Goal: Use online tool/utility: Utilize a website feature to perform a specific function

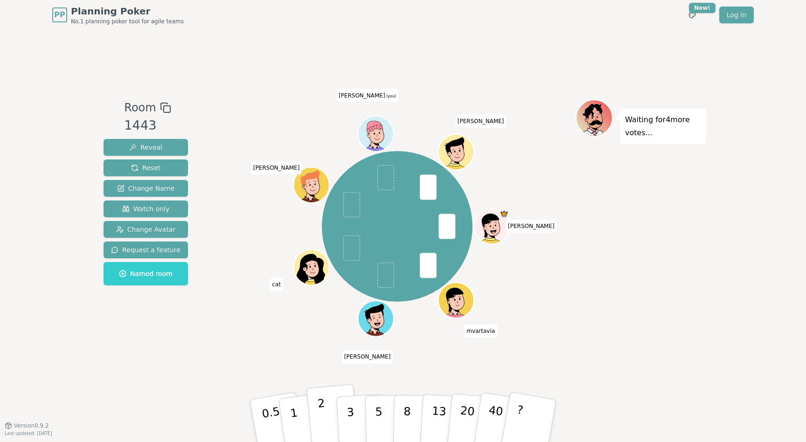
click at [318, 421] on button "2" at bounding box center [333, 421] width 53 height 74
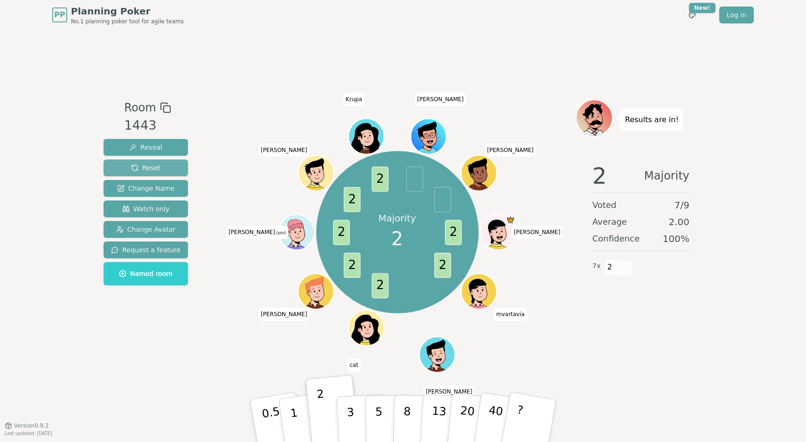
click at [162, 171] on button "Reset" at bounding box center [146, 168] width 84 height 17
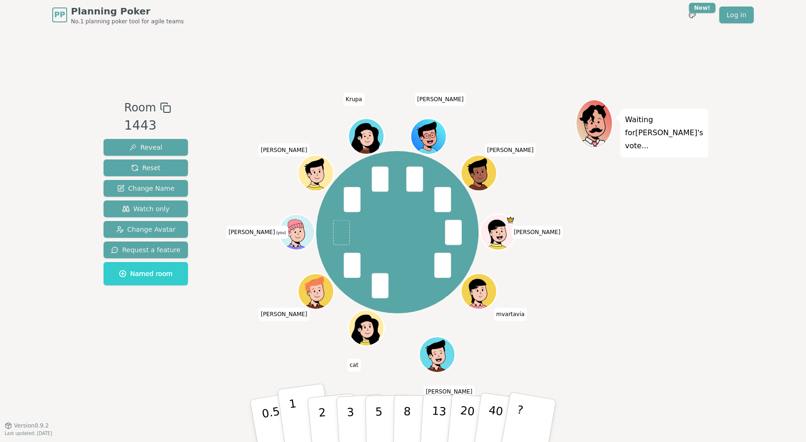
click at [299, 406] on button "1" at bounding box center [305, 422] width 56 height 76
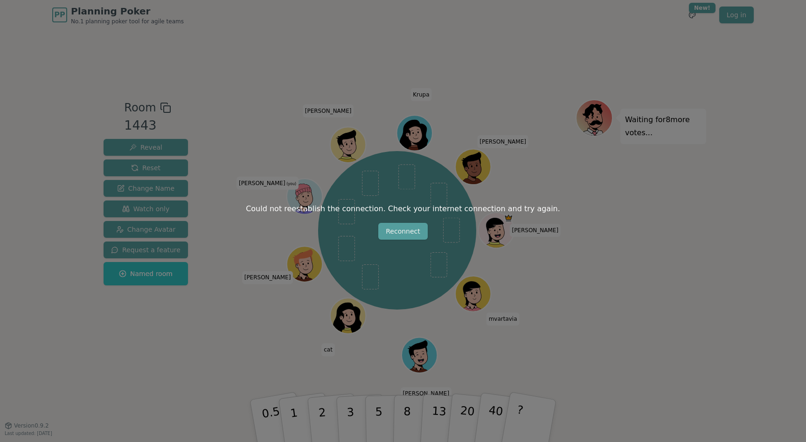
click at [400, 236] on button "Reconnect" at bounding box center [402, 231] width 49 height 17
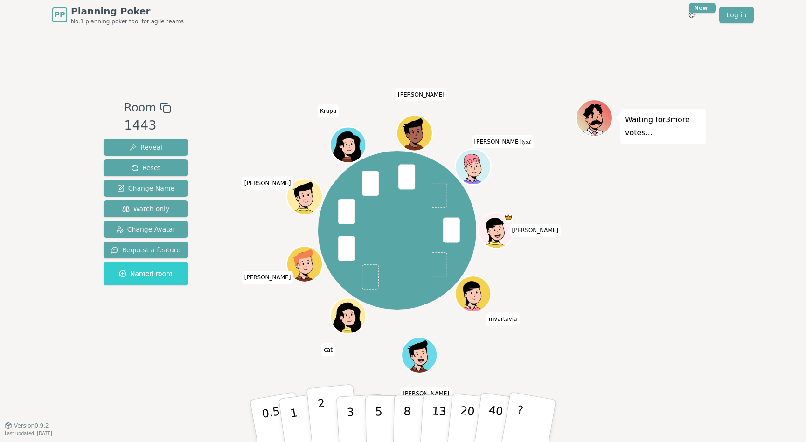
click at [320, 413] on p "2" at bounding box center [323, 422] width 12 height 51
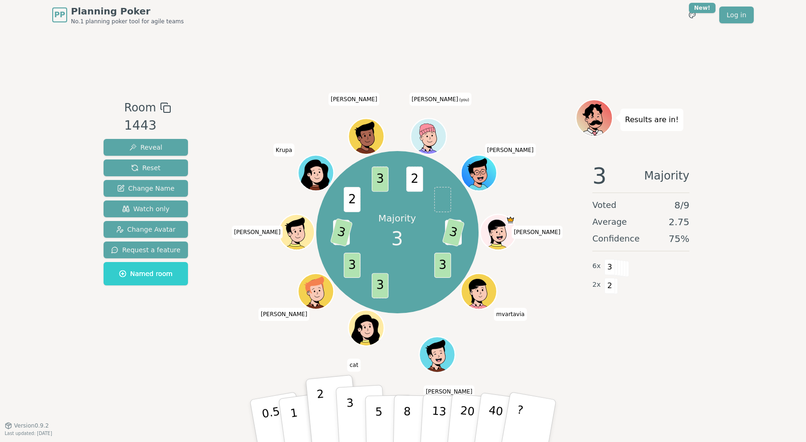
click at [345, 404] on button "3" at bounding box center [361, 421] width 51 height 73
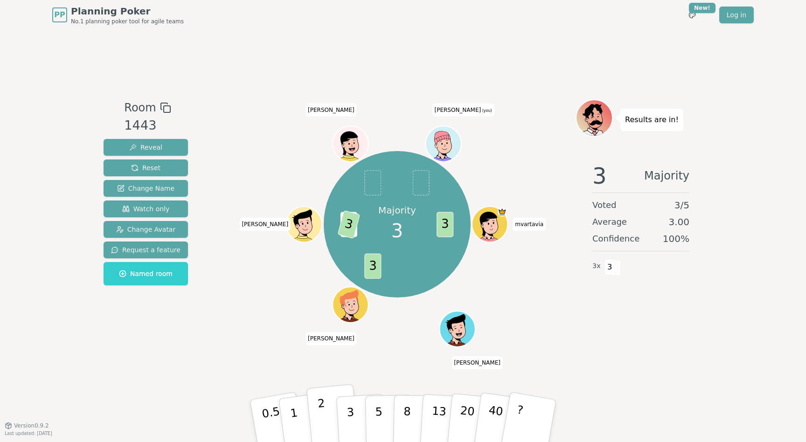
click at [326, 421] on button "2" at bounding box center [333, 421] width 53 height 74
